Goal: Task Accomplishment & Management: Use online tool/utility

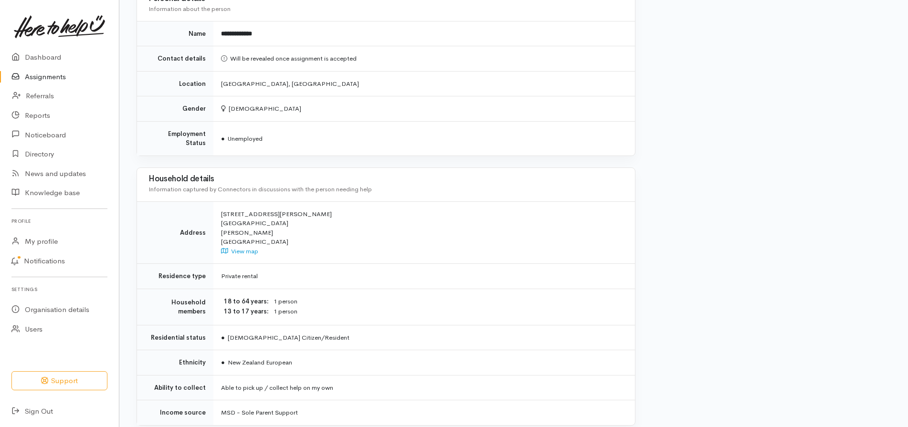
scroll to position [521, 0]
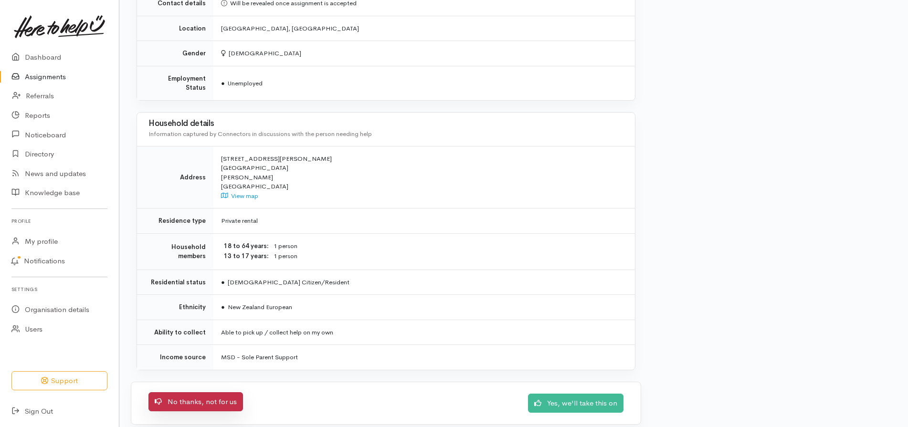
click at [223, 392] on link "No thanks, not for us" at bounding box center [195, 402] width 95 height 20
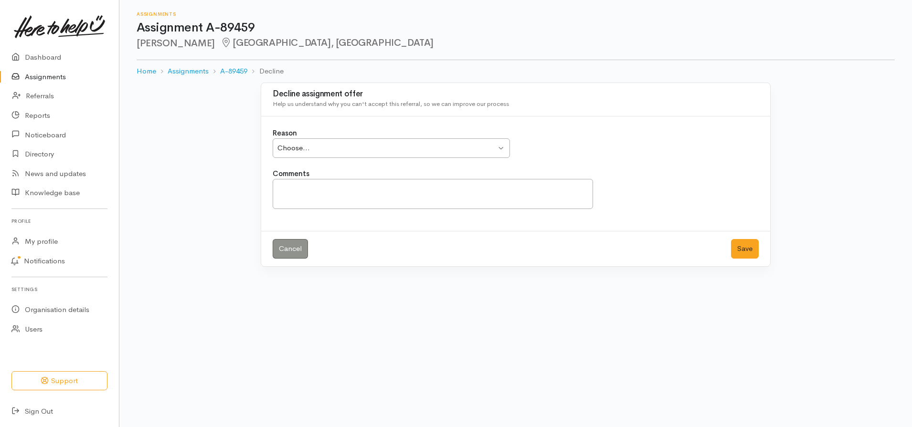
click at [501, 146] on div "Choose... Choose..." at bounding box center [391, 148] width 237 height 20
click at [296, 191] on textarea "Comments" at bounding box center [433, 194] width 320 height 30
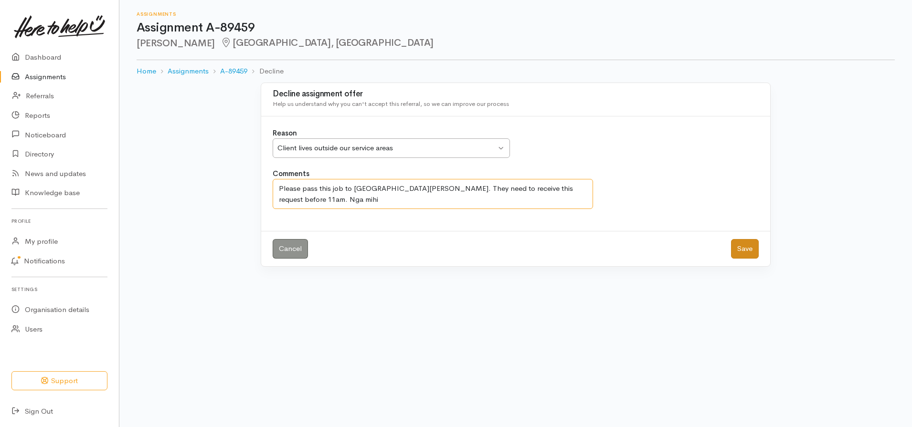
type textarea "Please pass this job to [GEOGRAPHIC_DATA][PERSON_NAME]. They need to receive th…"
click at [751, 251] on button "Save" at bounding box center [745, 249] width 28 height 20
